Goal: Transaction & Acquisition: Book appointment/travel/reservation

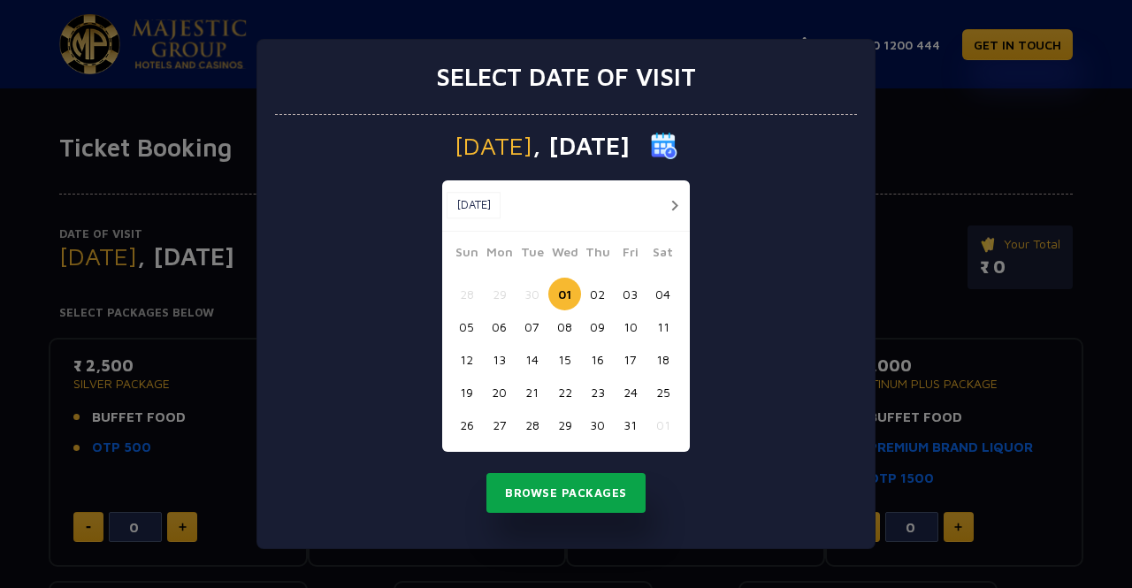
click at [550, 498] on button "Browse Packages" at bounding box center [565, 493] width 159 height 41
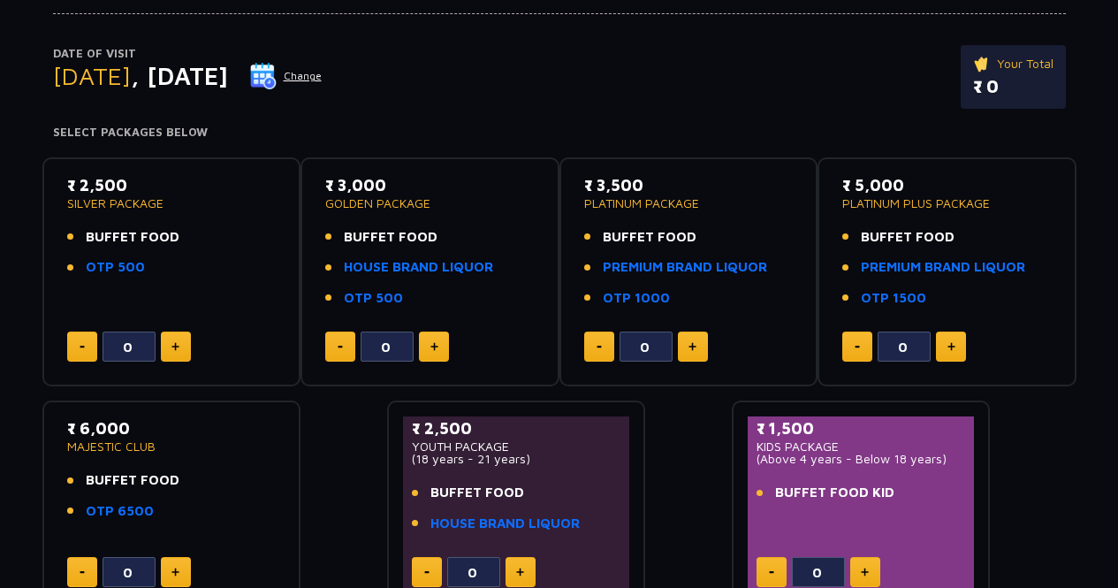
scroll to position [197, 0]
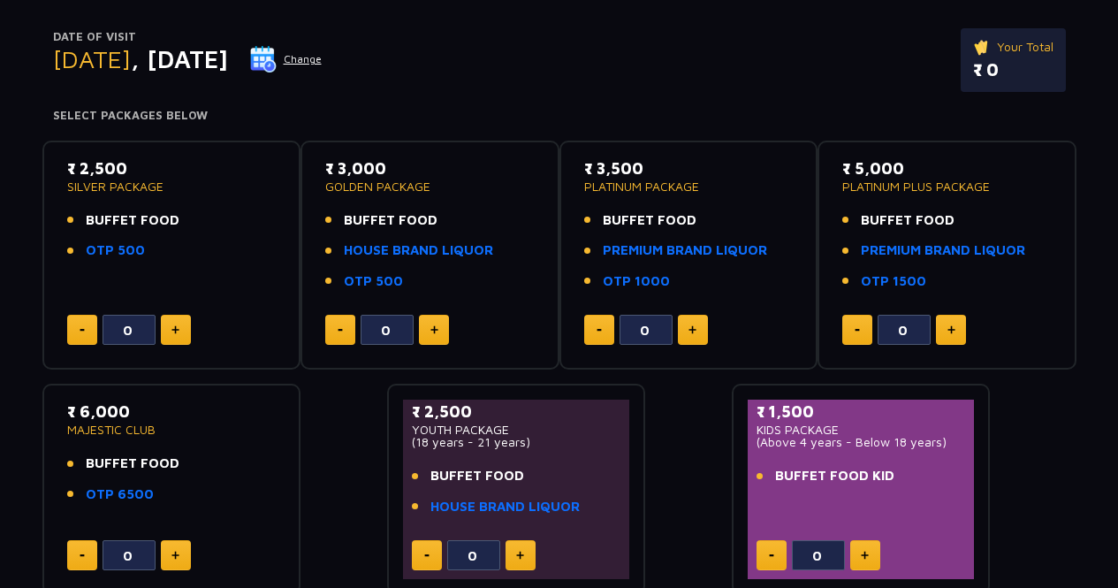
click at [187, 327] on button at bounding box center [176, 330] width 30 height 30
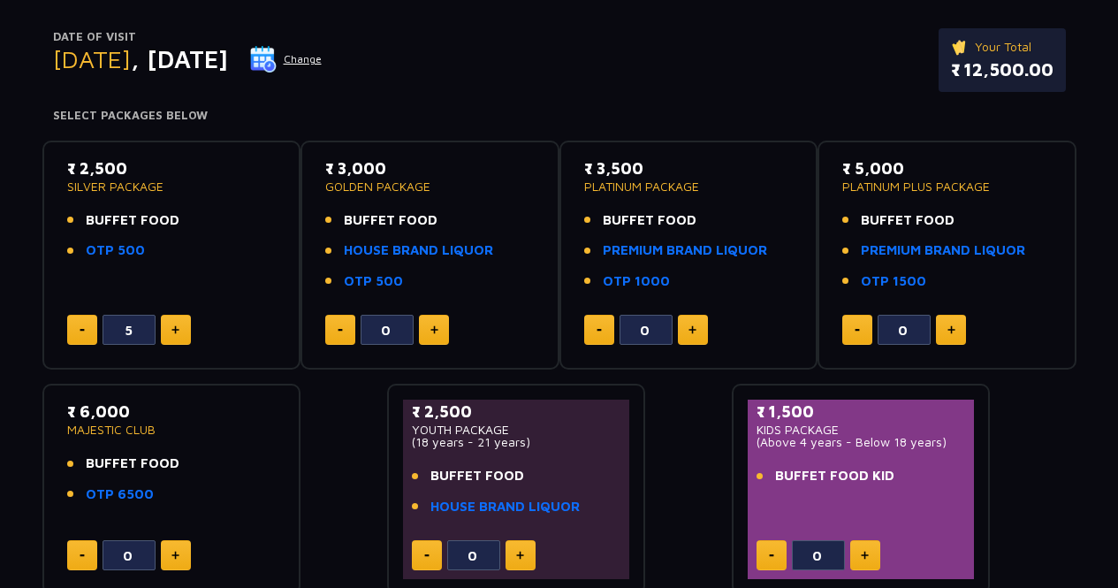
click at [187, 327] on button at bounding box center [176, 330] width 30 height 30
type input "8"
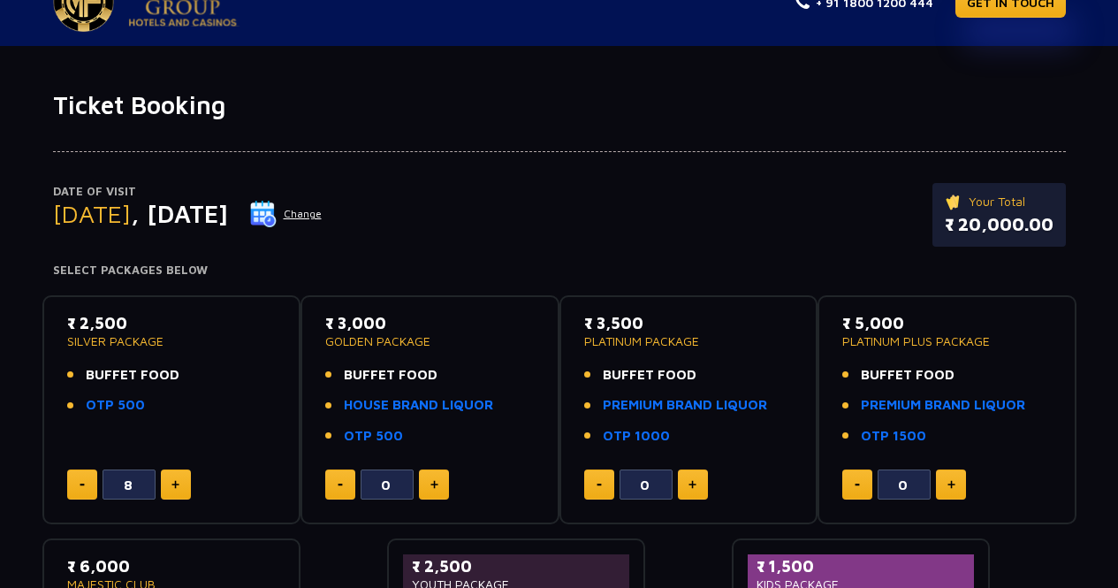
scroll to position [0, 0]
